Goal: Transaction & Acquisition: Download file/media

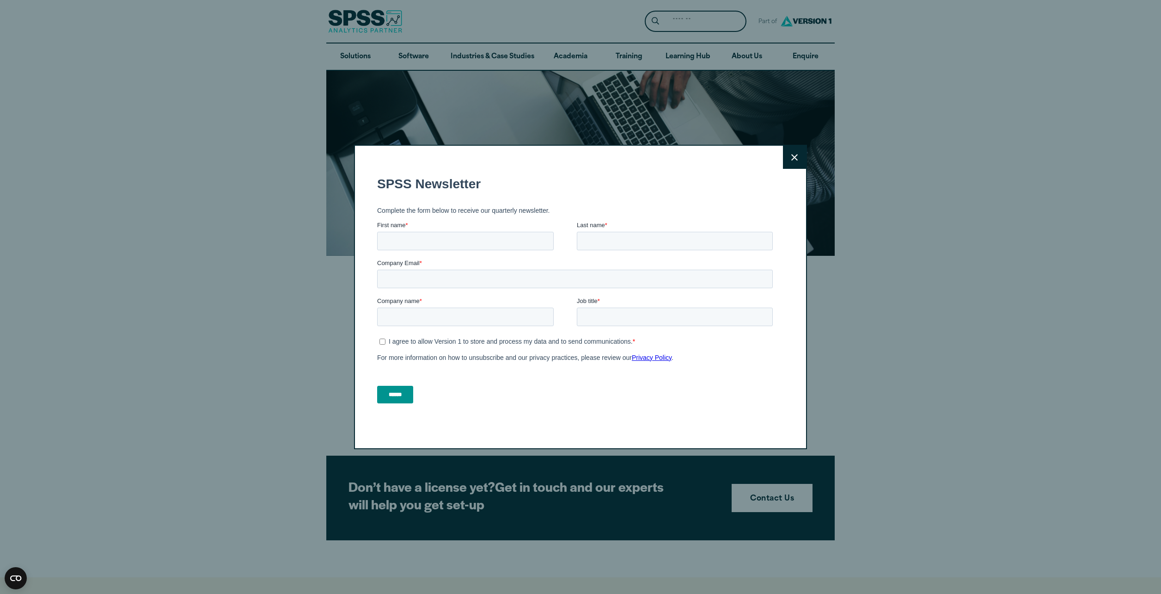
click at [792, 158] on icon at bounding box center [794, 157] width 6 height 6
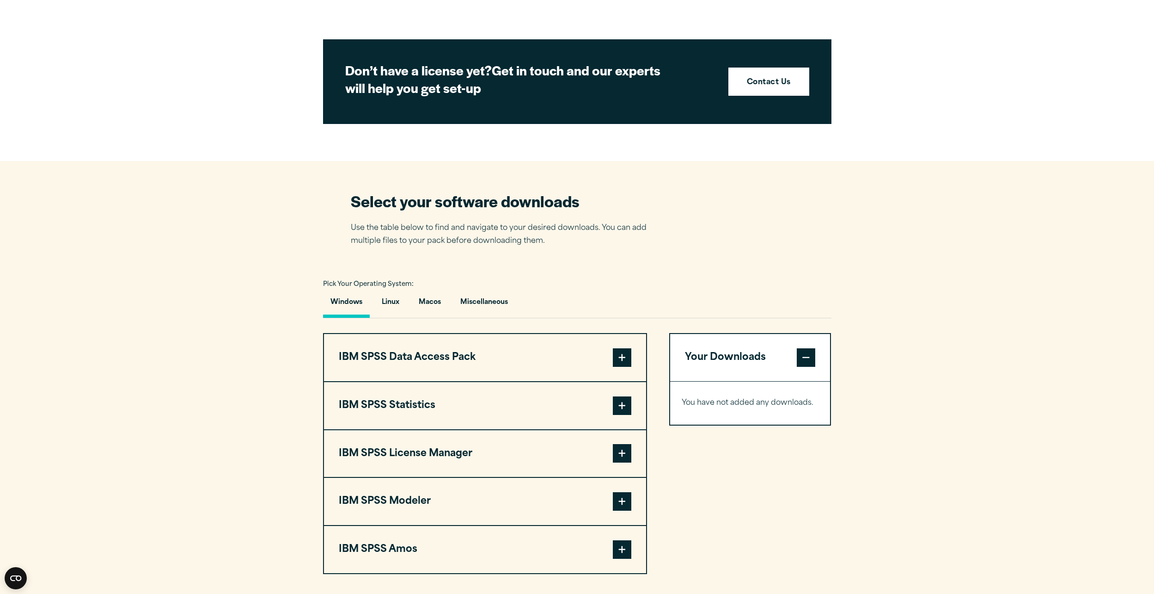
scroll to position [509, 0]
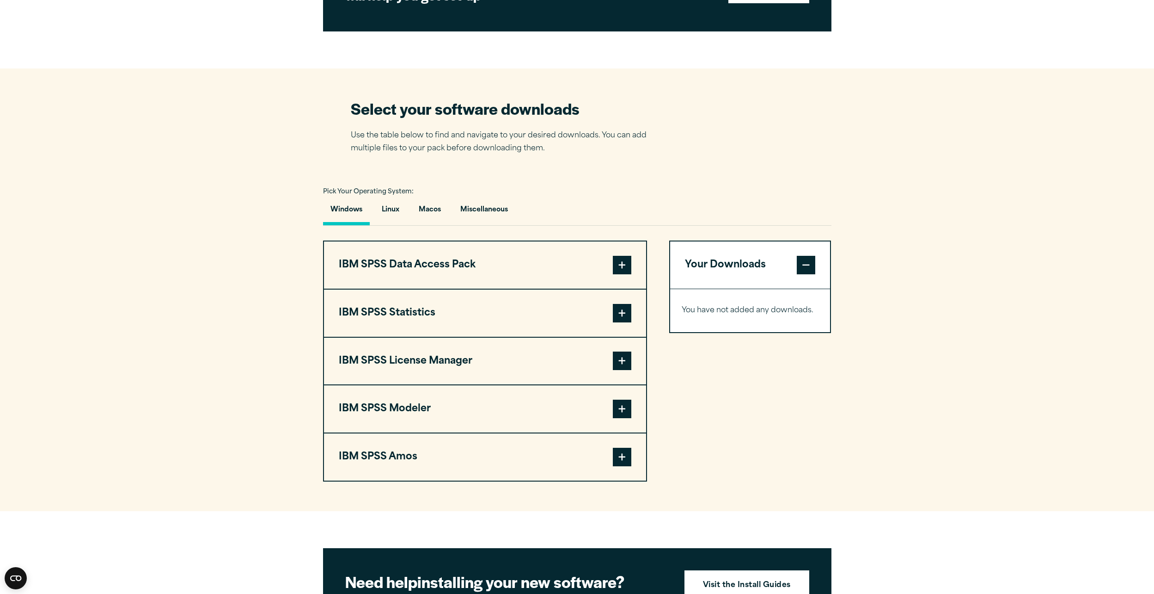
click at [623, 315] on span at bounding box center [622, 313] width 18 height 18
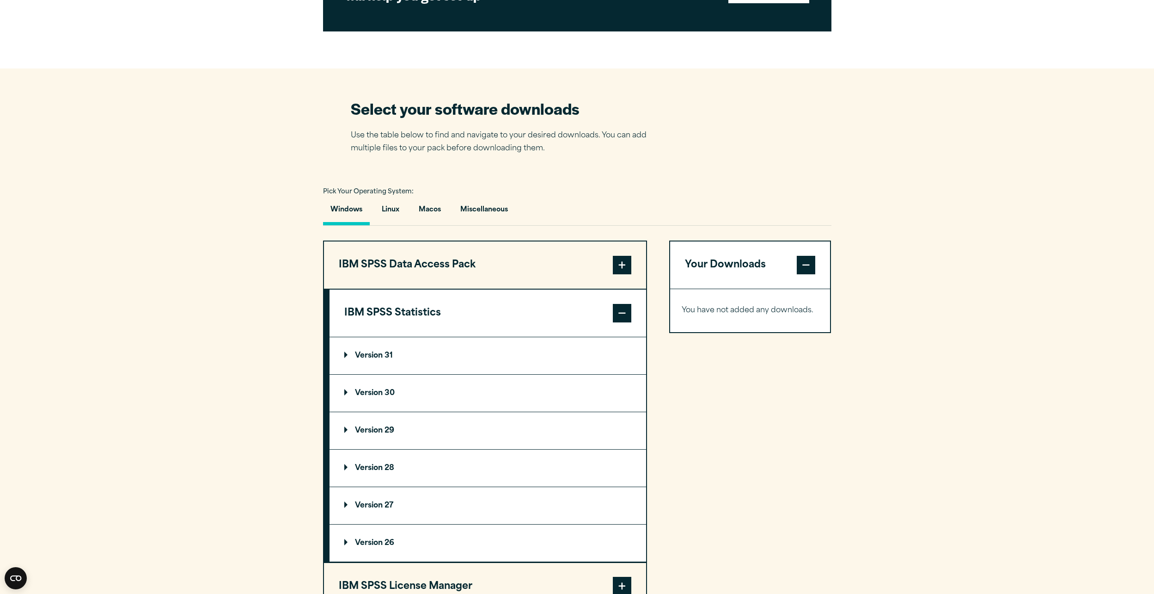
click at [351, 356] on p "Version 31" at bounding box center [368, 355] width 49 height 7
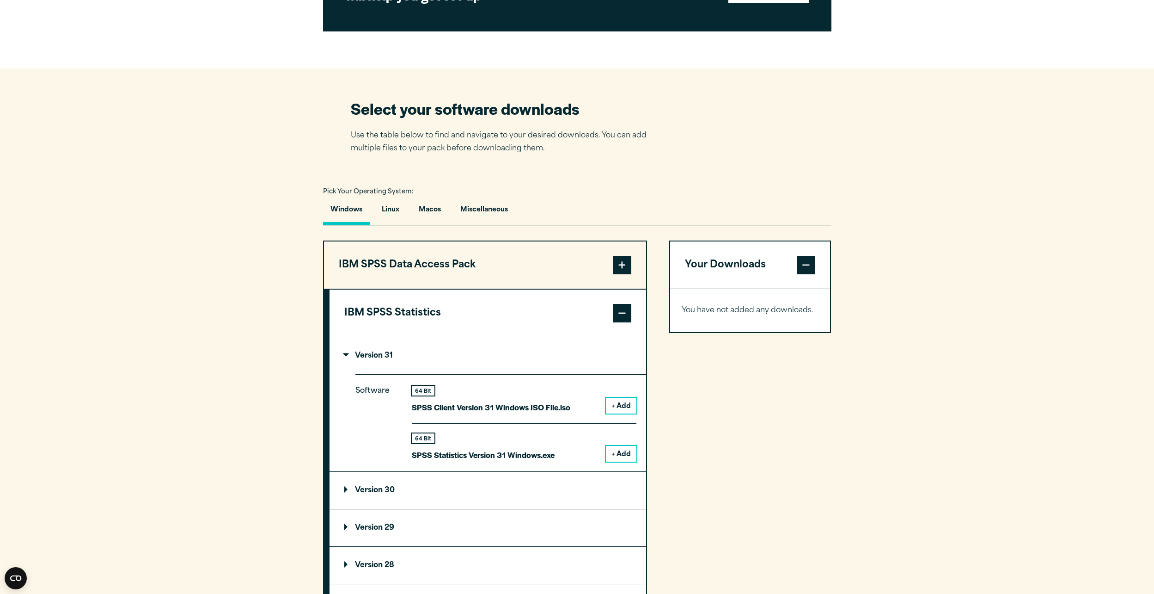
click at [346, 492] on p "Version 30" at bounding box center [369, 489] width 50 height 7
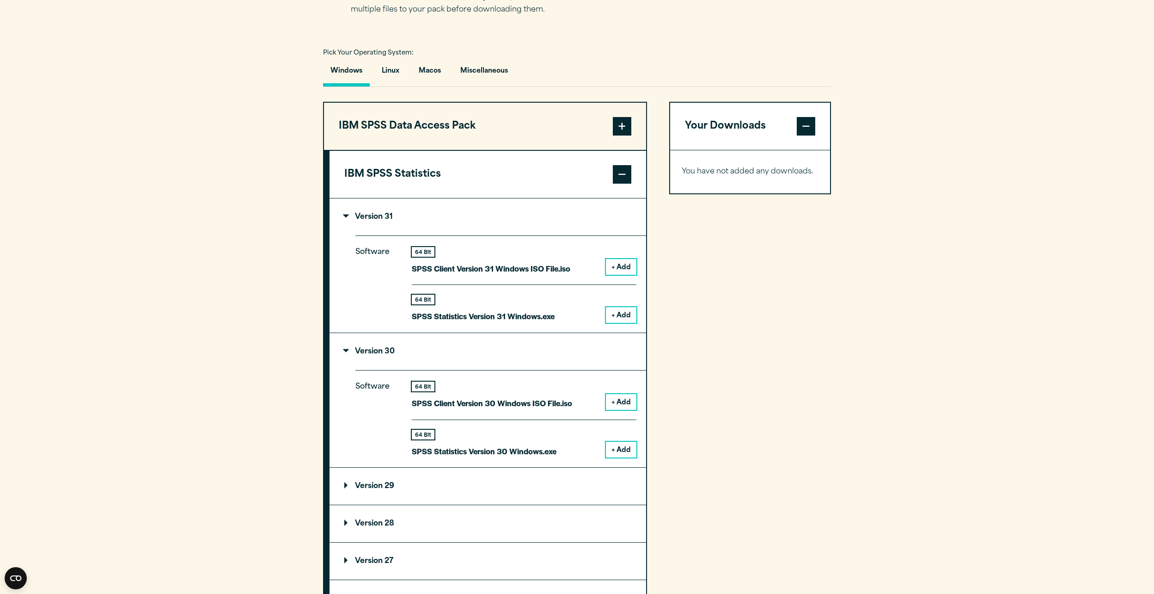
scroll to position [786, 0]
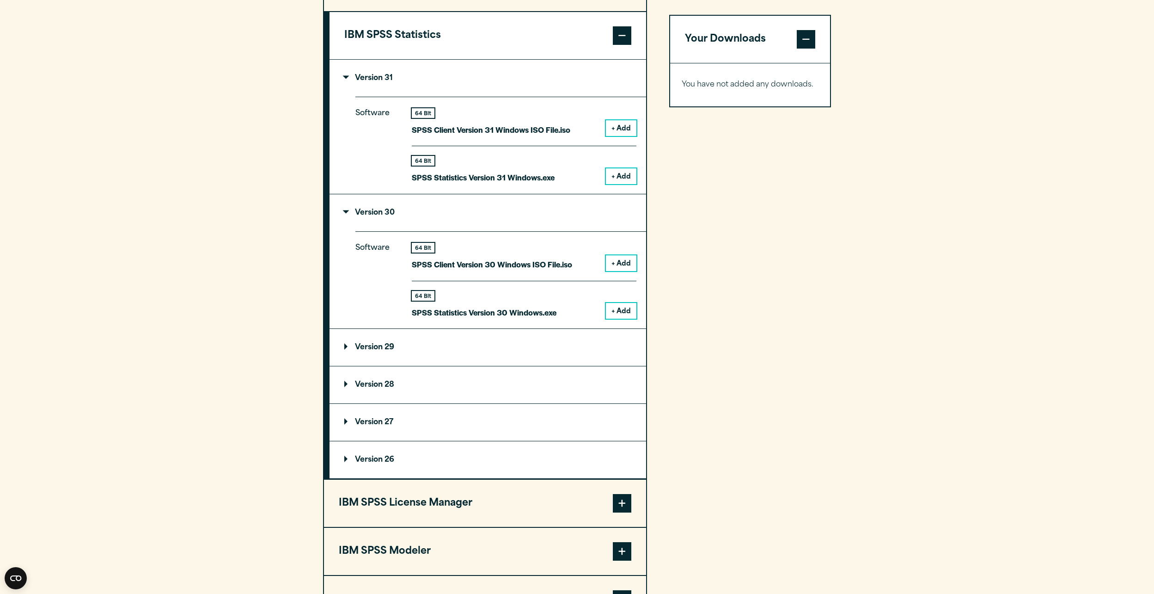
click at [381, 349] on p "Version 29" at bounding box center [369, 347] width 50 height 7
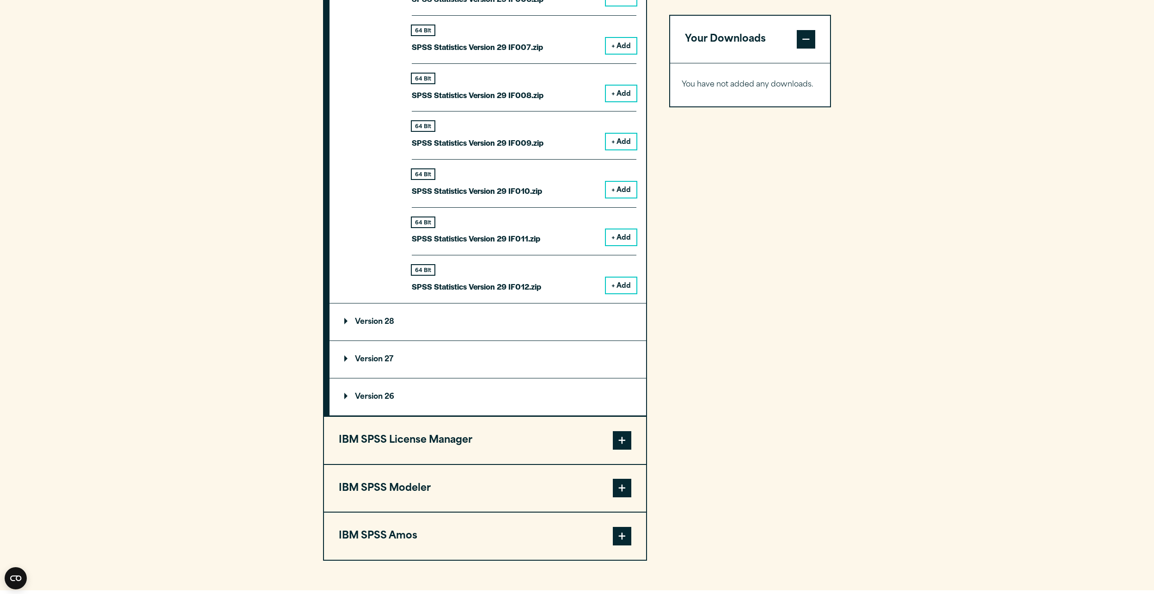
scroll to position [1618, 0]
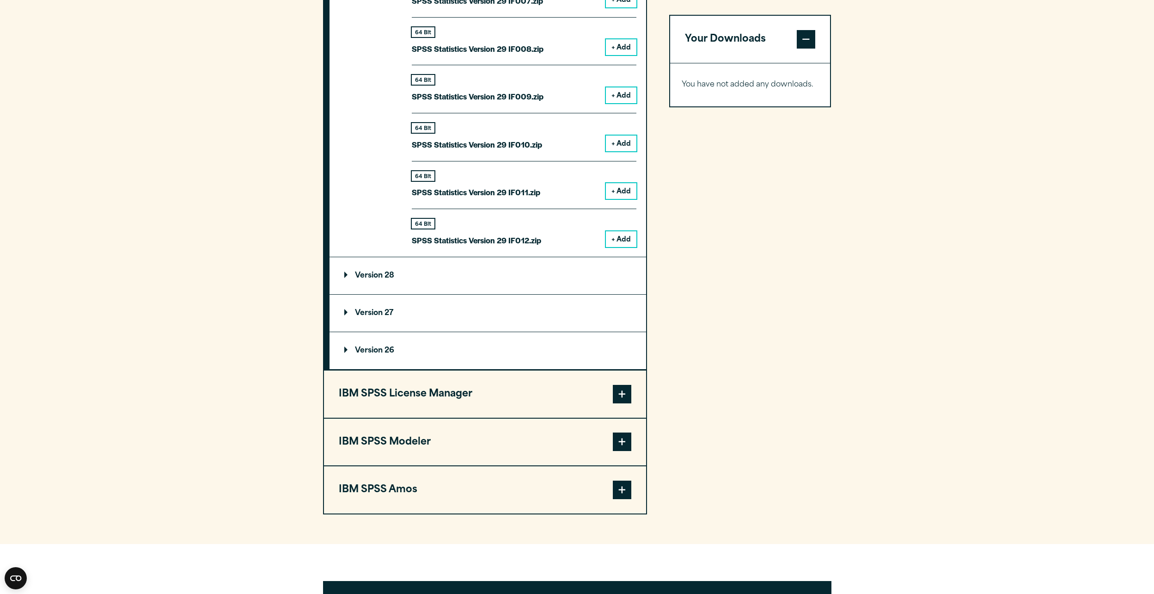
click at [624, 394] on span at bounding box center [622, 394] width 18 height 18
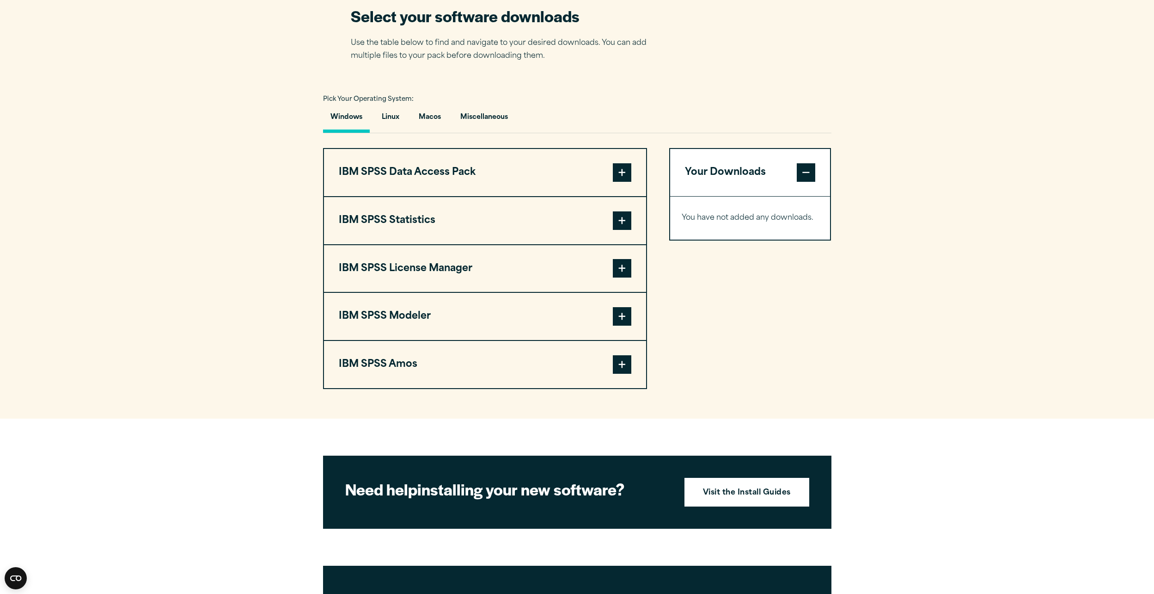
scroll to position [416, 0]
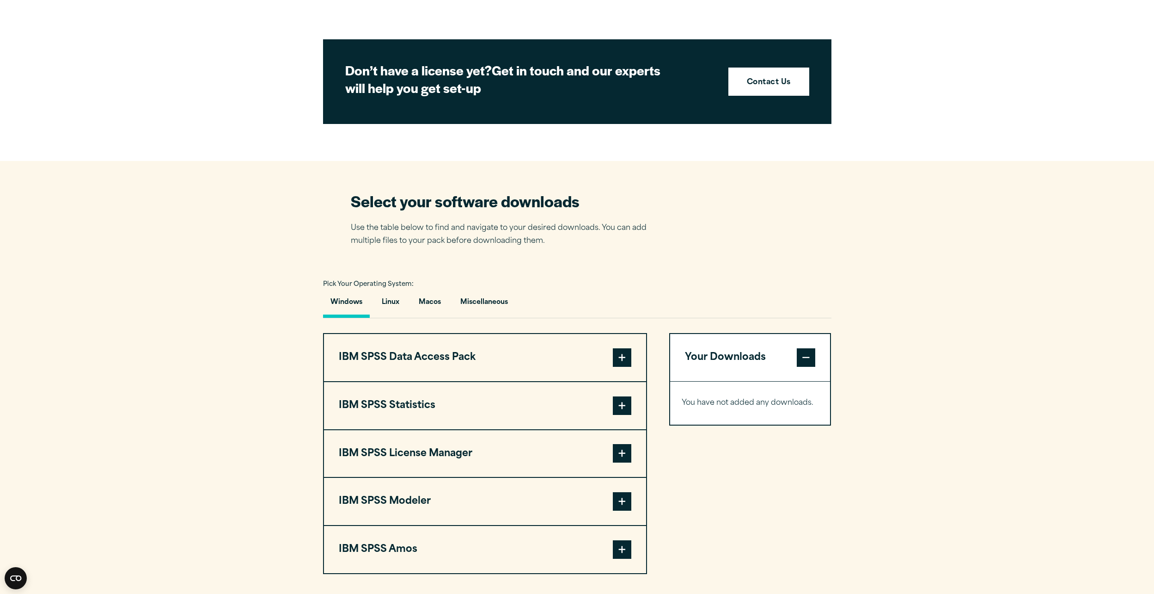
click at [555, 406] on button "IBM SPSS Statistics" at bounding box center [485, 405] width 322 height 47
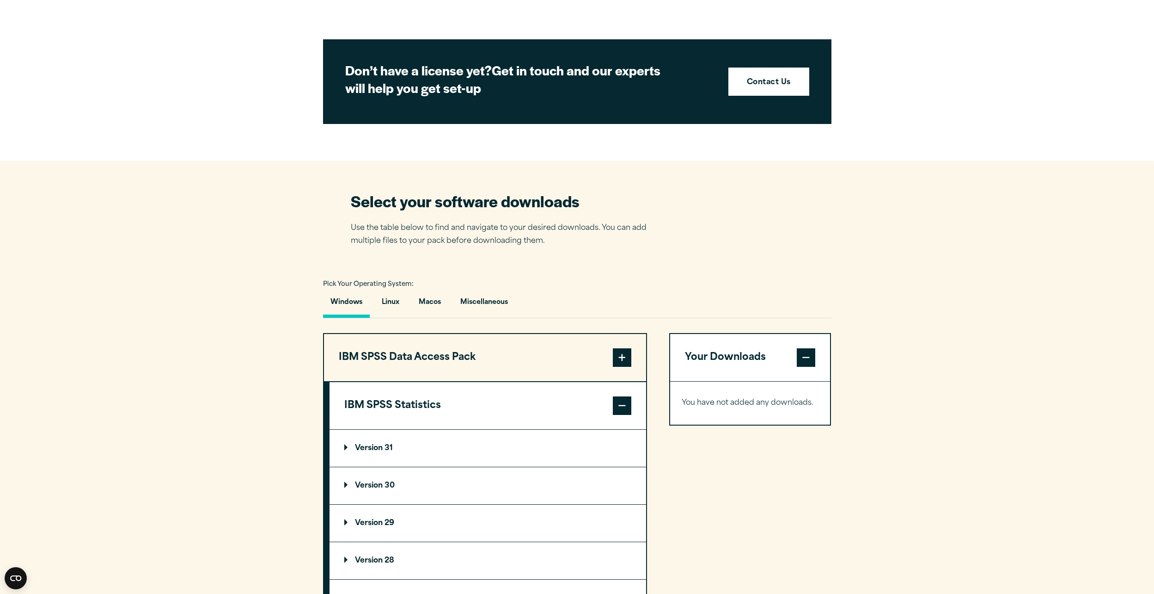
click at [367, 447] on p "Version 31" at bounding box center [368, 447] width 49 height 7
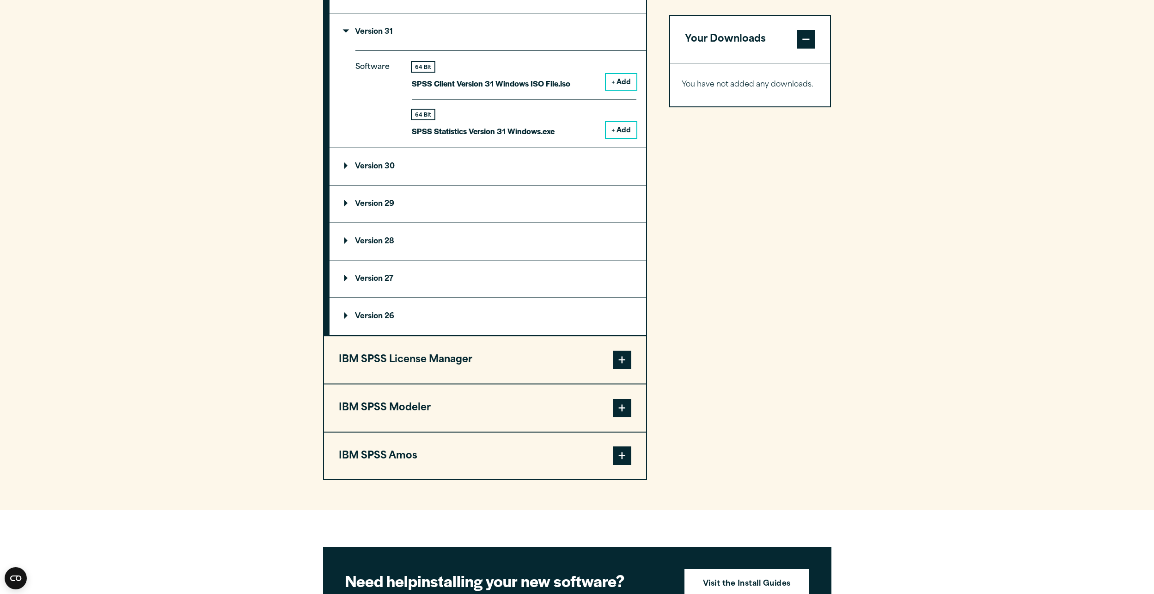
scroll to position [693, 0]
